Goal: Browse casually

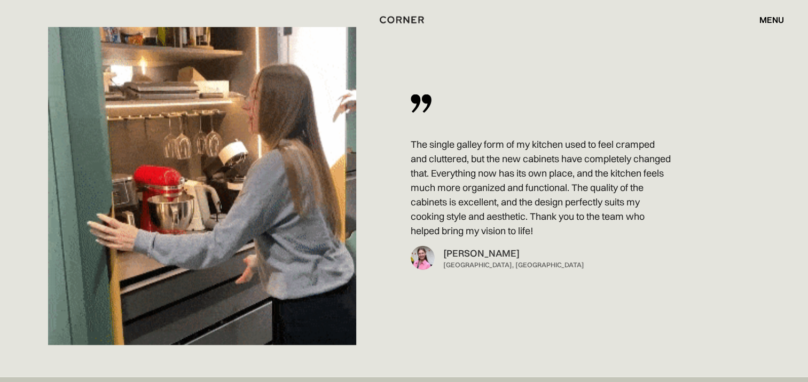
scroll to position [6435, 0]
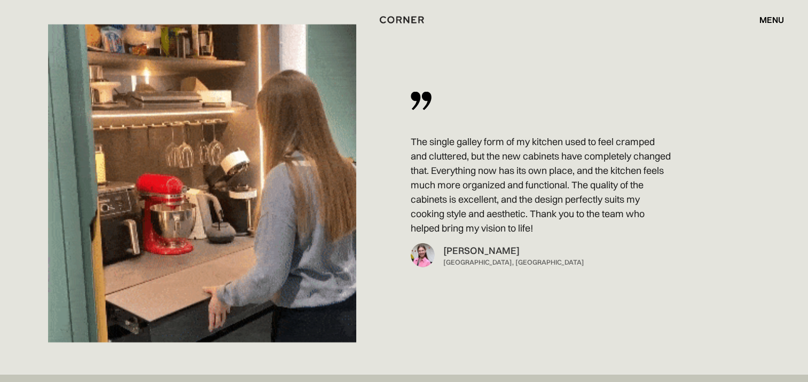
click at [256, 79] on img at bounding box center [202, 184] width 308 height 318
click at [428, 148] on p "The single galley form of my kitchen used to feel cramped and cluttered, but th…" at bounding box center [541, 185] width 261 height 101
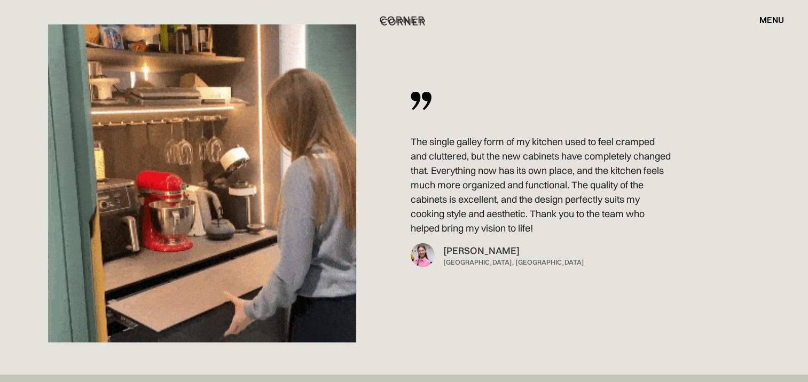
click at [406, 25] on img "home" at bounding box center [402, 20] width 44 height 14
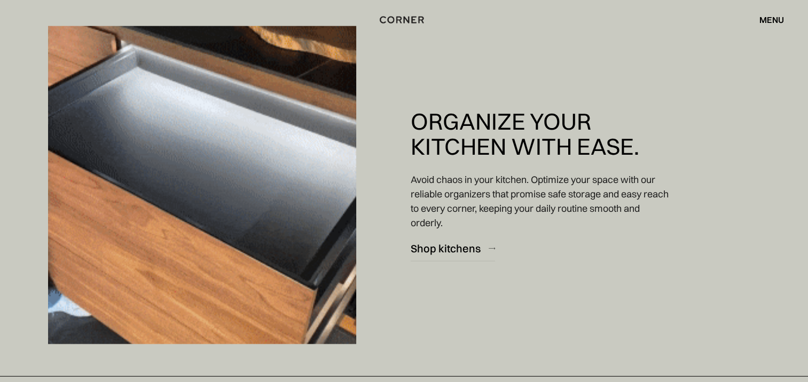
scroll to position [2741, 0]
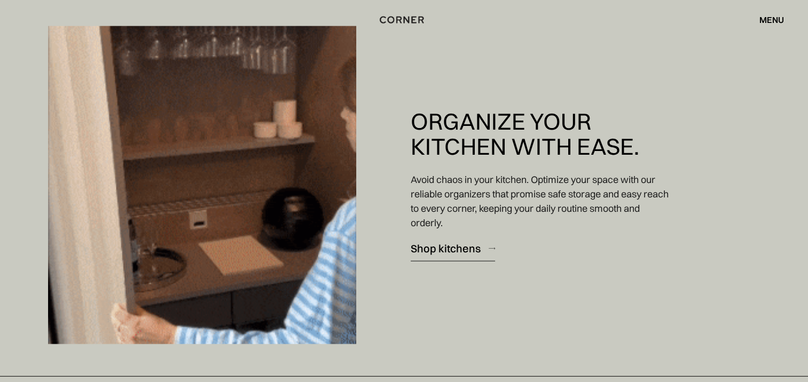
click at [441, 250] on div "Shop kitchens" at bounding box center [446, 248] width 70 height 14
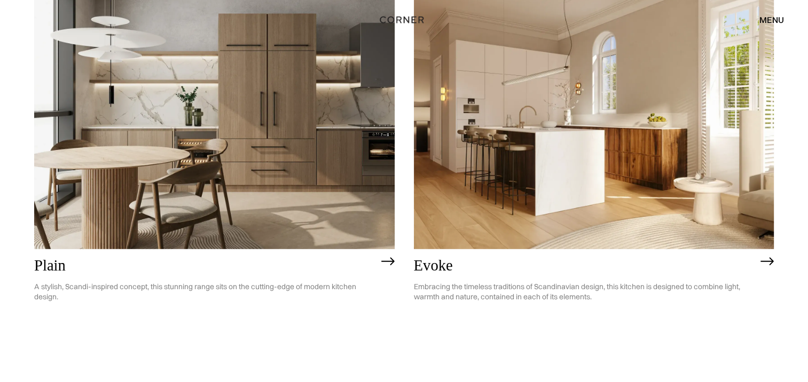
scroll to position [2979, 0]
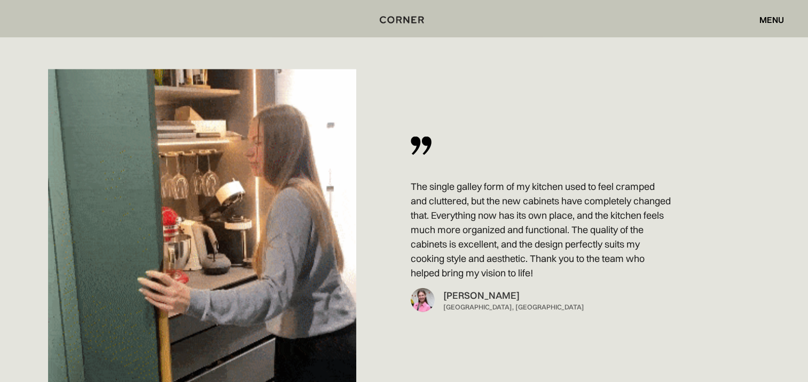
scroll to position [6390, 0]
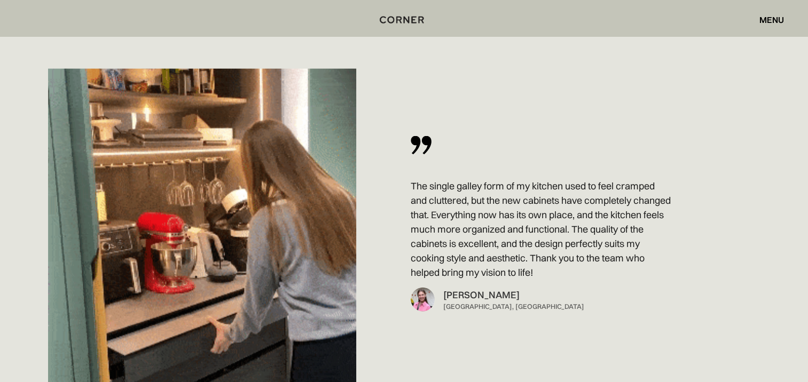
click at [225, 219] on img at bounding box center [202, 228] width 308 height 318
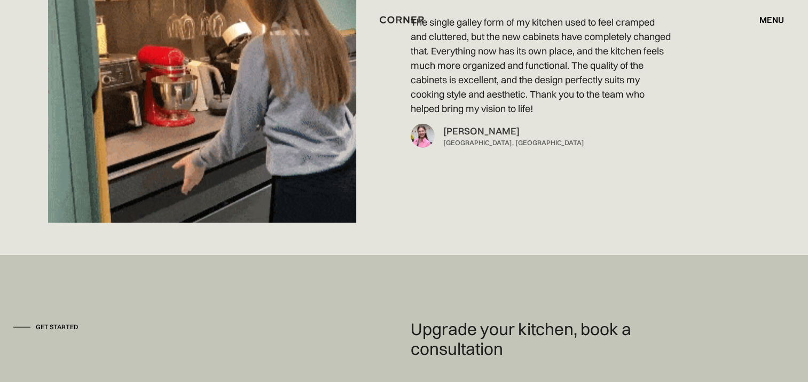
scroll to position [6553, 0]
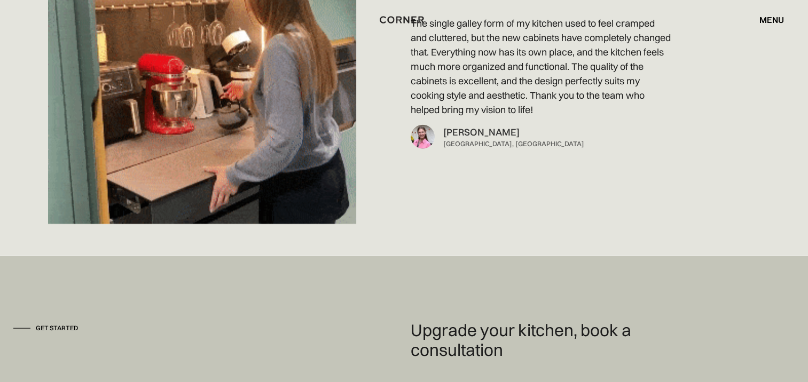
click at [213, 94] on img at bounding box center [202, 65] width 308 height 318
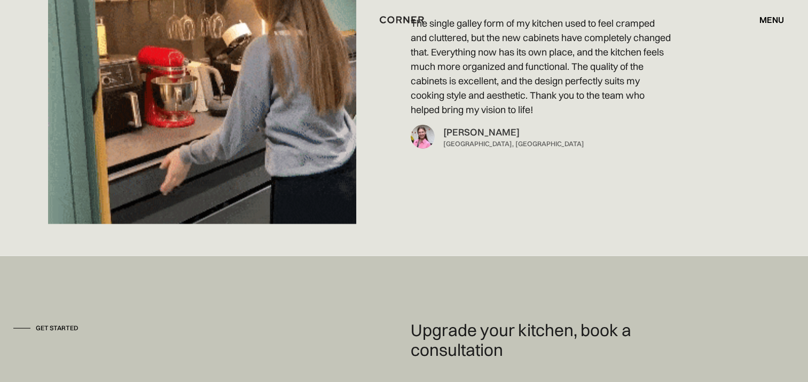
click at [213, 94] on img at bounding box center [202, 65] width 308 height 318
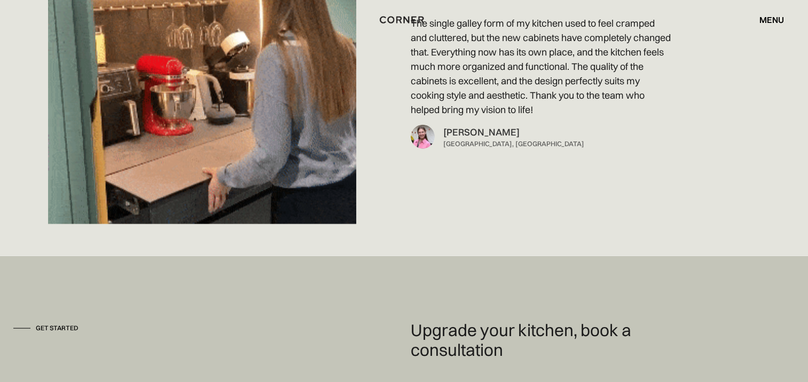
click at [205, 124] on img at bounding box center [202, 65] width 308 height 318
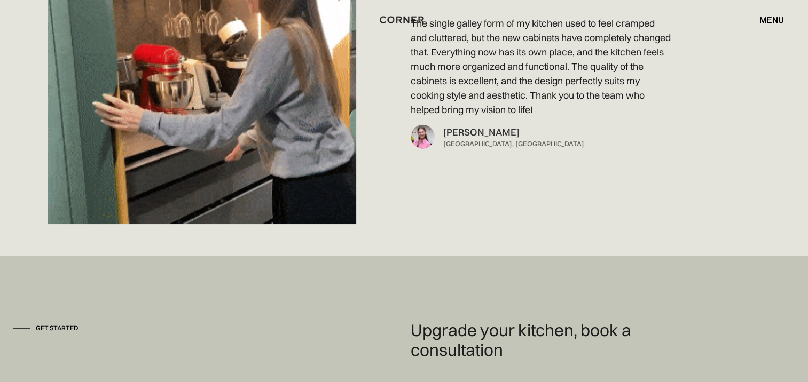
click at [205, 124] on img at bounding box center [202, 65] width 308 height 318
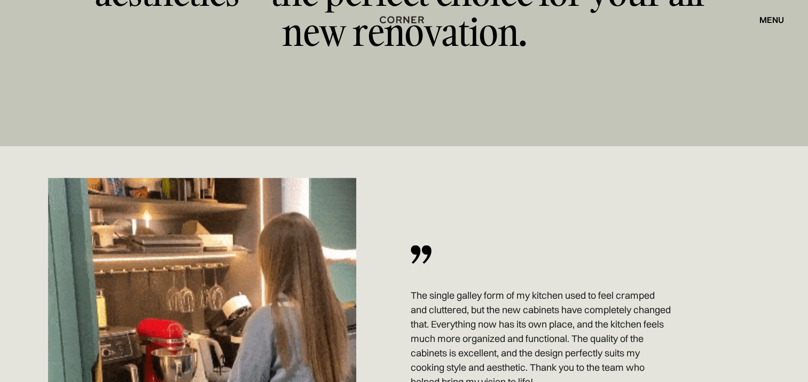
scroll to position [6269, 0]
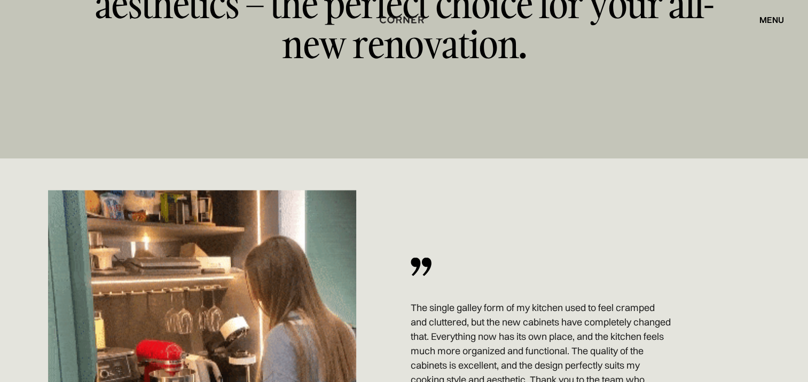
click at [221, 229] on img at bounding box center [202, 350] width 308 height 318
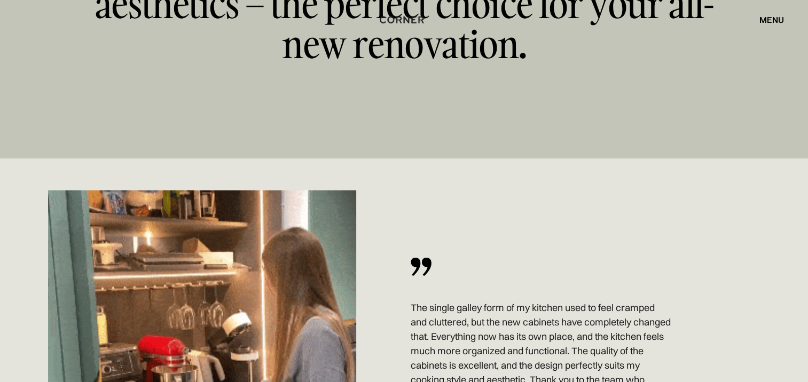
click at [221, 229] on img at bounding box center [202, 350] width 308 height 318
